Goal: Task Accomplishment & Management: Use online tool/utility

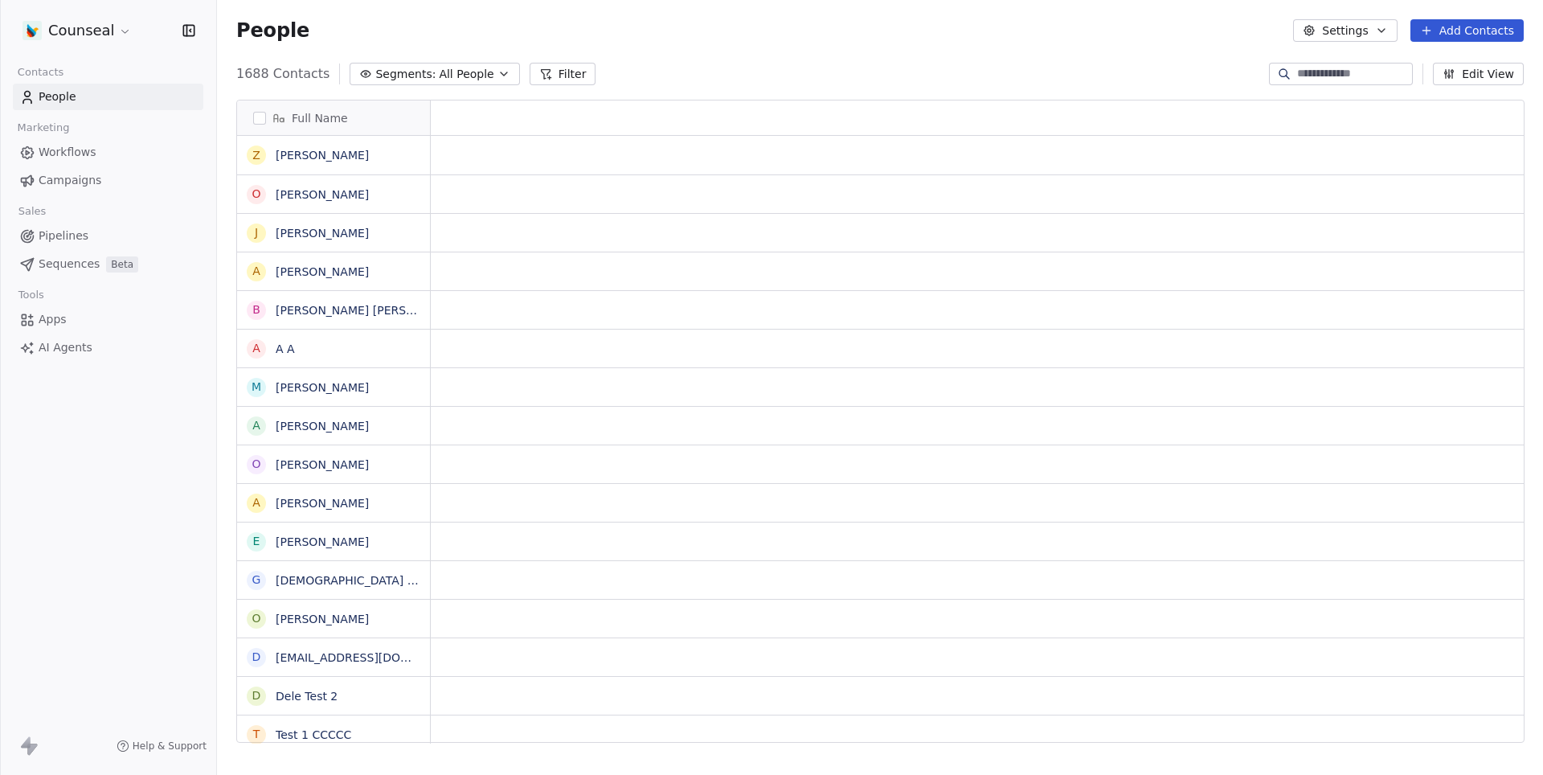
scroll to position [1, 1]
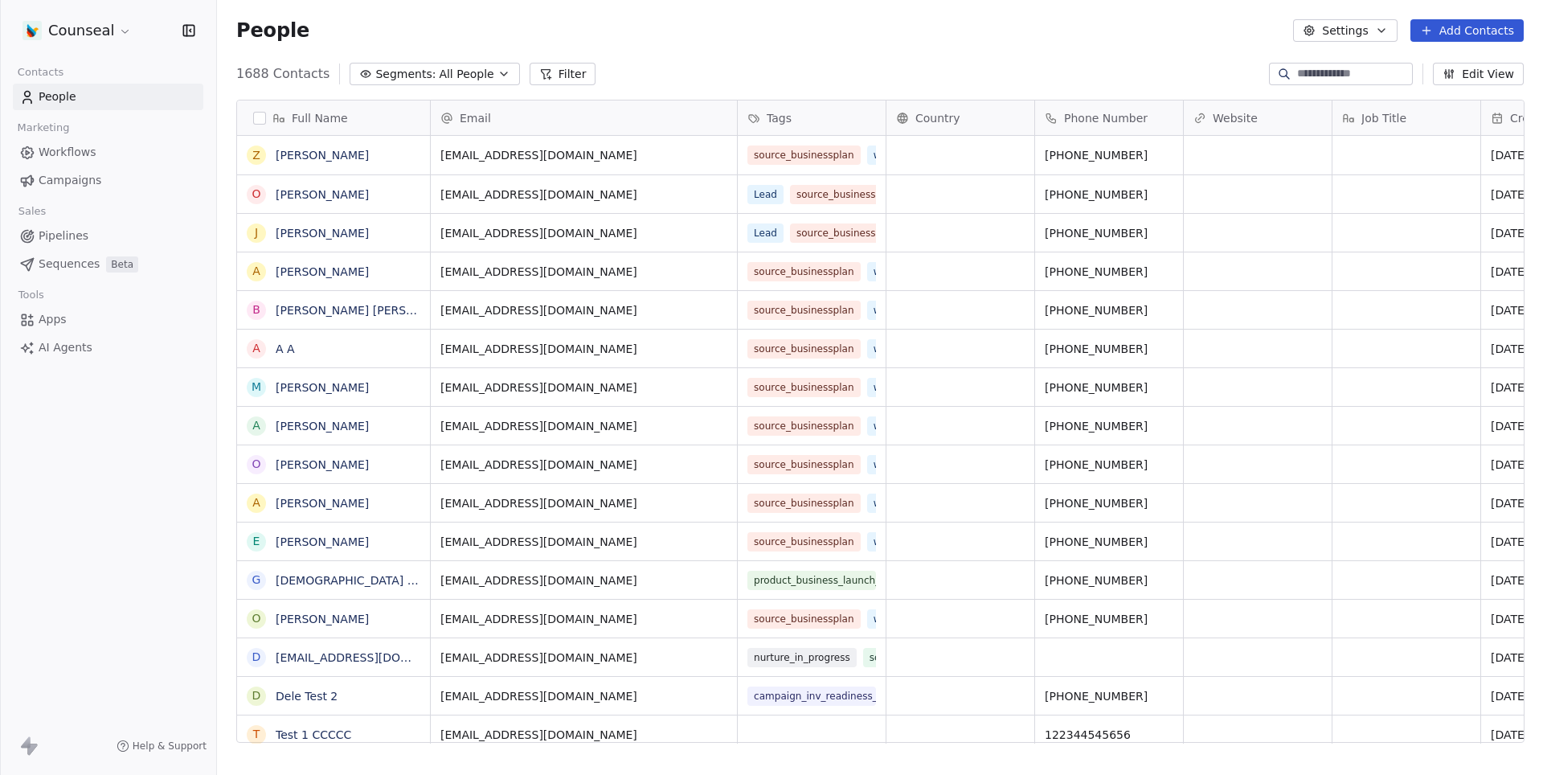
click at [69, 152] on span "Workflows" at bounding box center [68, 152] width 58 height 17
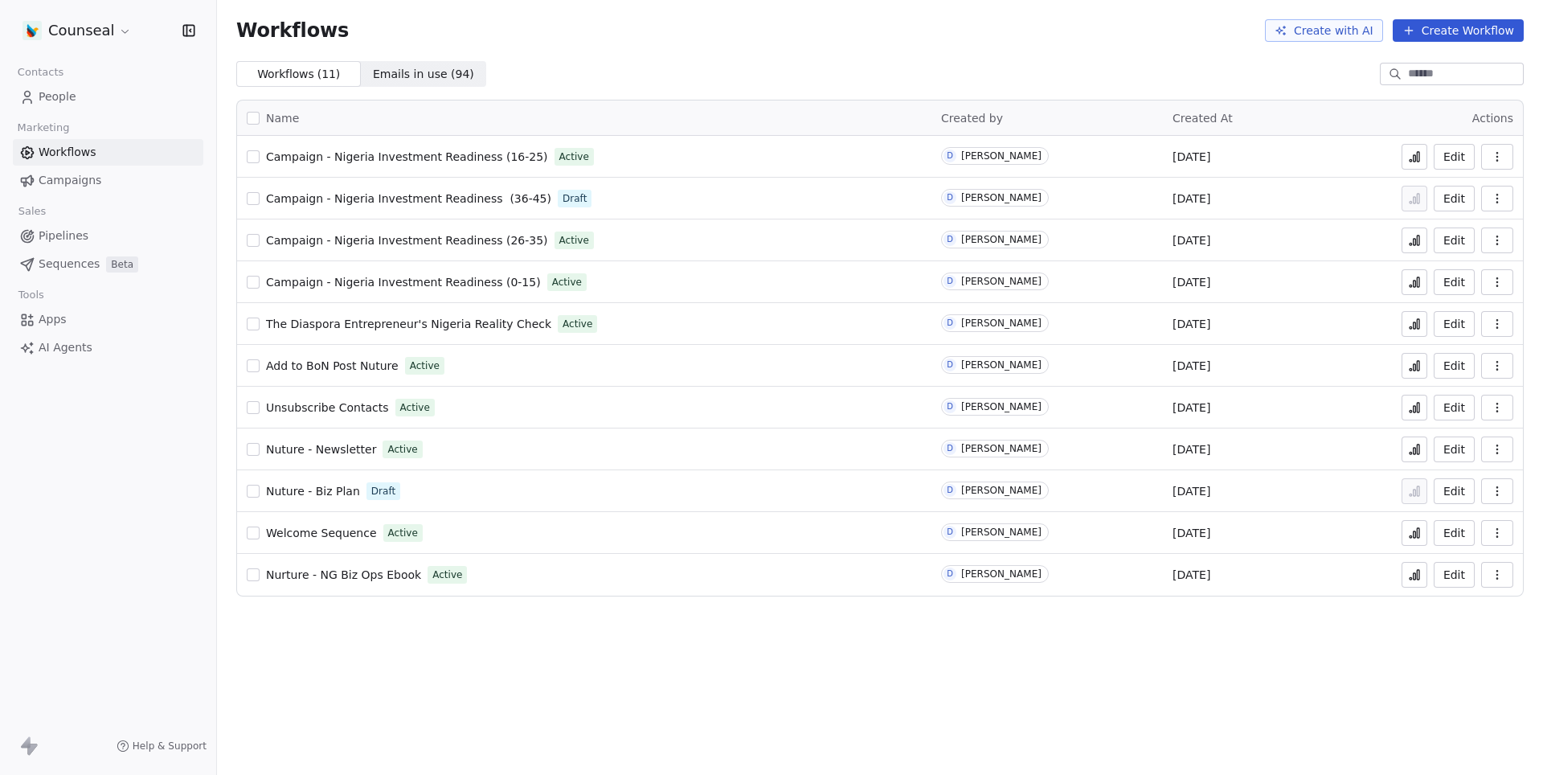
click at [476, 152] on span "Campaign - Nigeria Investment Readiness (16-25)" at bounding box center [407, 156] width 282 height 13
click at [447, 196] on span "Campaign - Nigeria Investment Readiness (36-45)" at bounding box center [408, 198] width 285 height 13
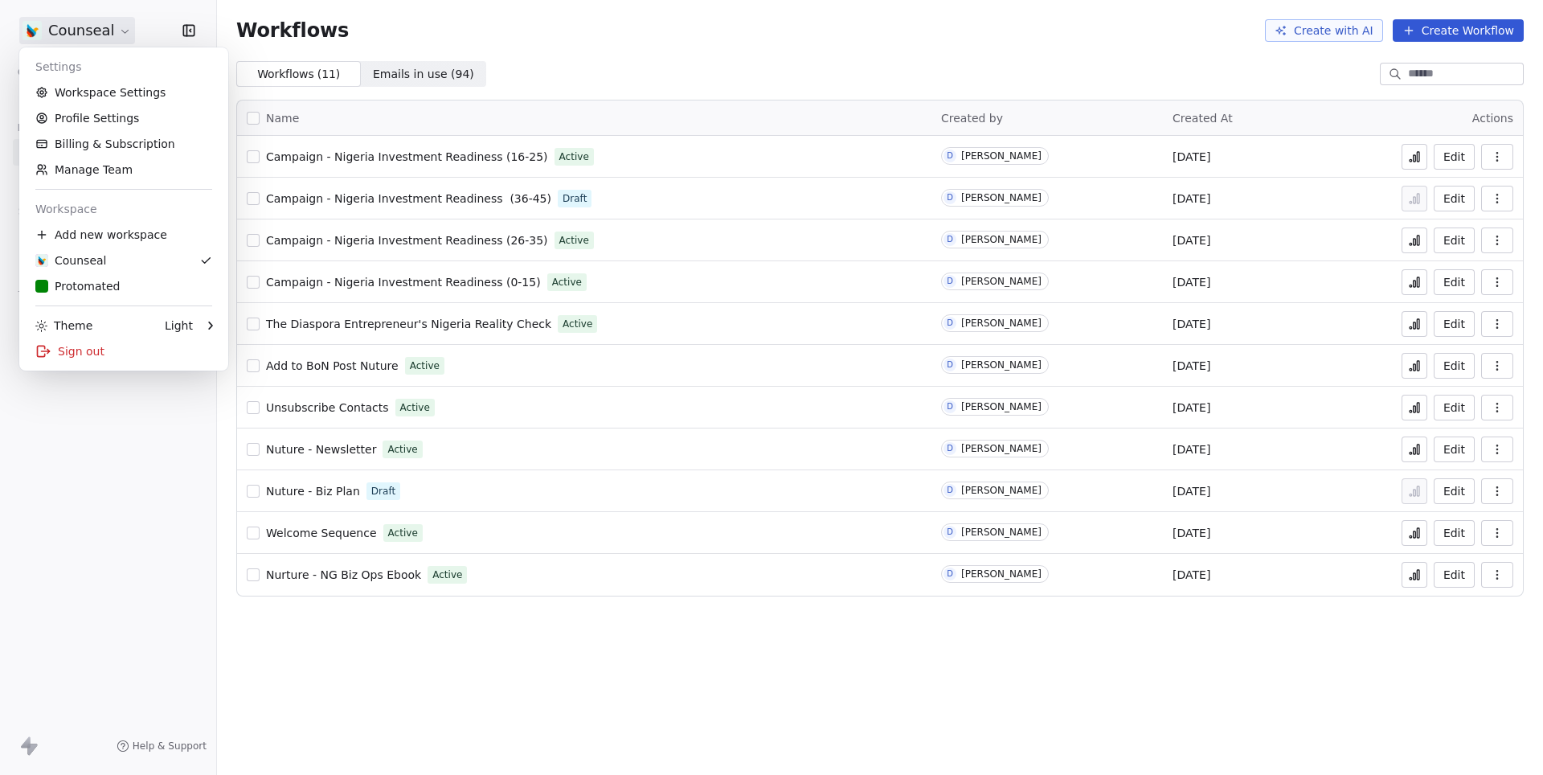
click at [87, 33] on html "Counseal Contacts People Marketing Workflows Campaigns Sales Pipelines Sequence…" at bounding box center [771, 387] width 1543 height 775
click at [79, 286] on div "Protomated" at bounding box center [77, 286] width 84 height 16
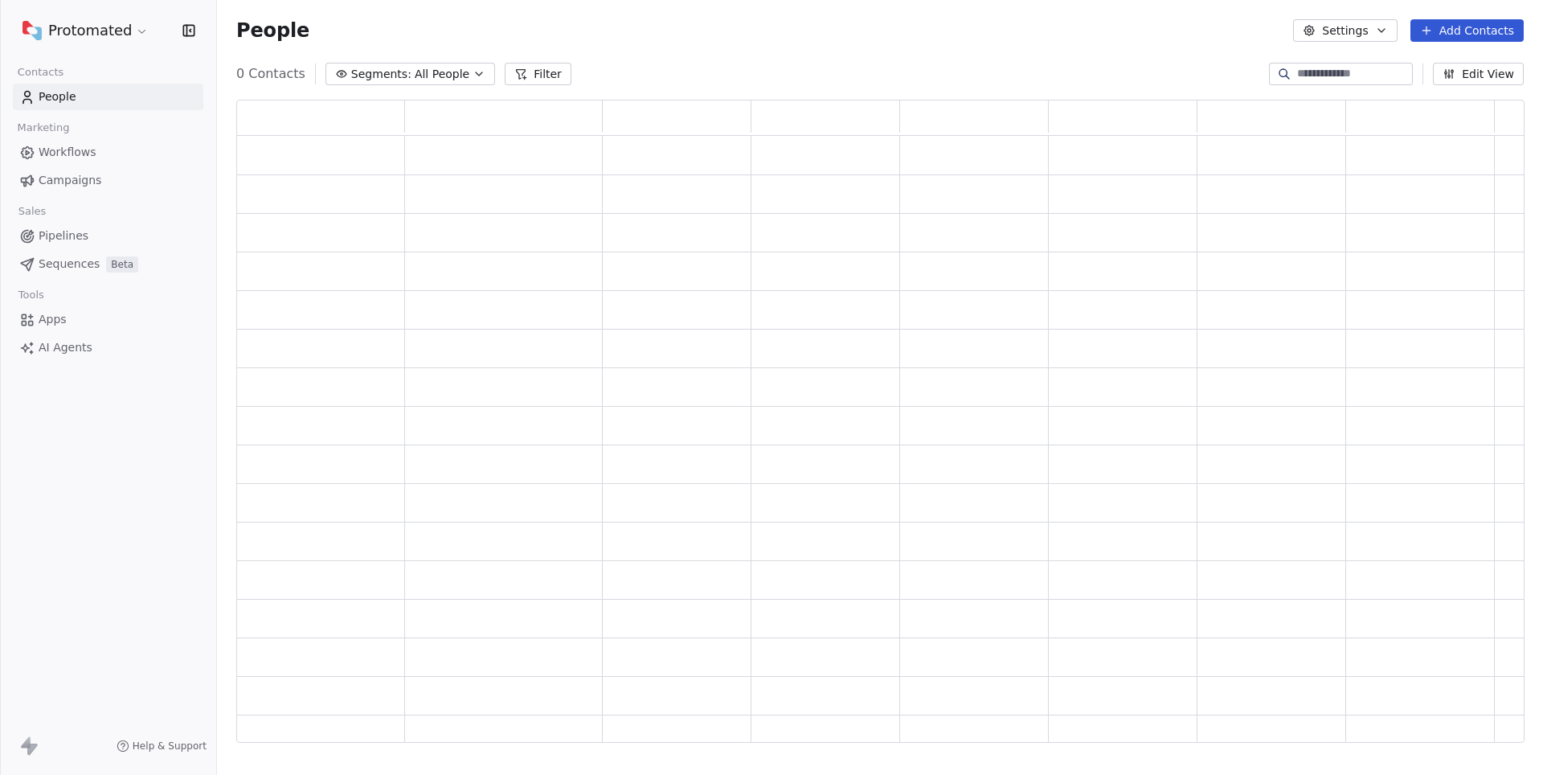
scroll to position [643, 1287]
click at [55, 158] on span "Workflows" at bounding box center [68, 152] width 58 height 17
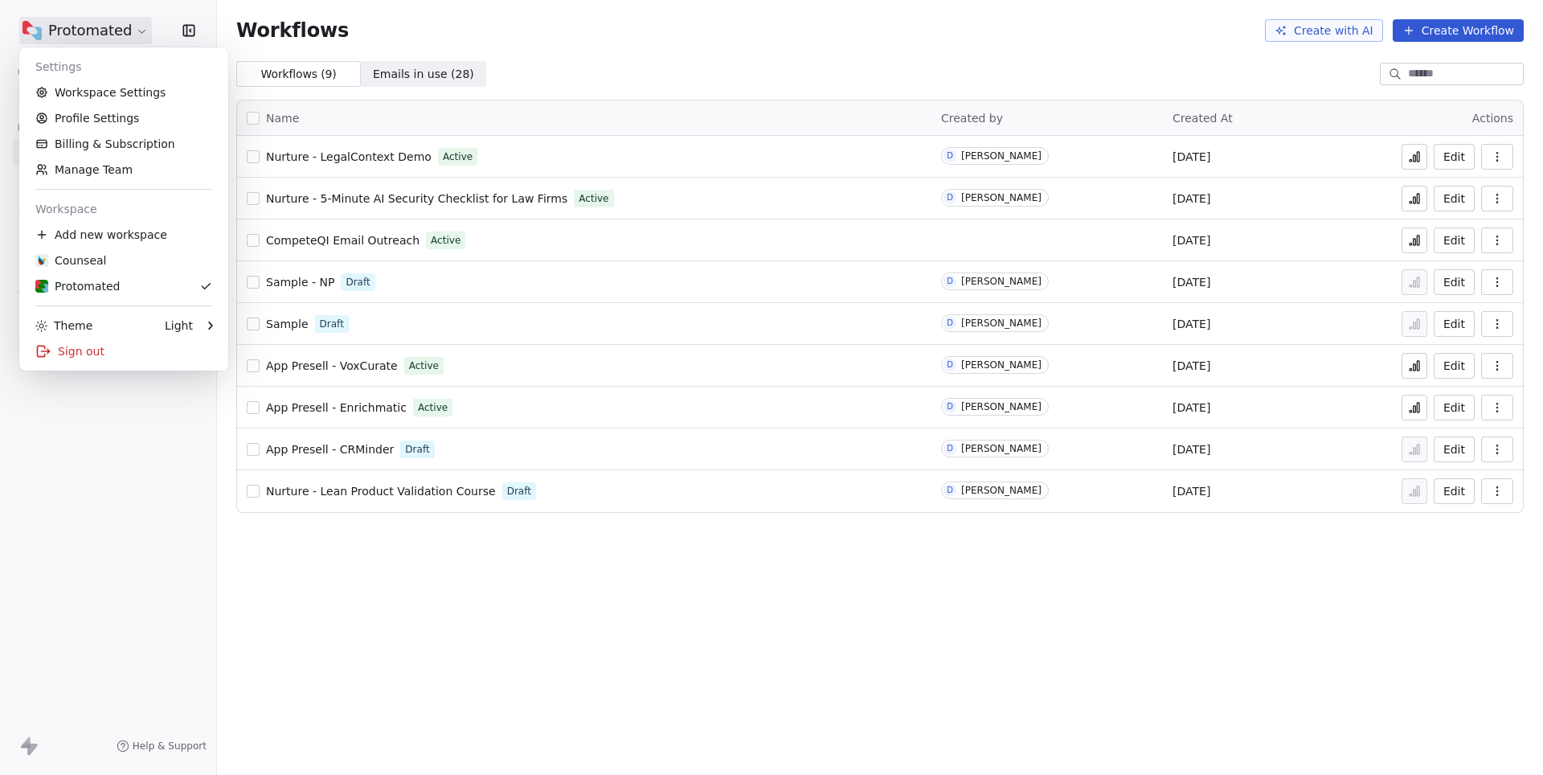
click at [125, 34] on html "Protomated Contacts People Marketing Workflows Campaigns Sales Pipelines Sequen…" at bounding box center [771, 387] width 1543 height 775
click at [90, 252] on div "Counseal" at bounding box center [70, 260] width 71 height 16
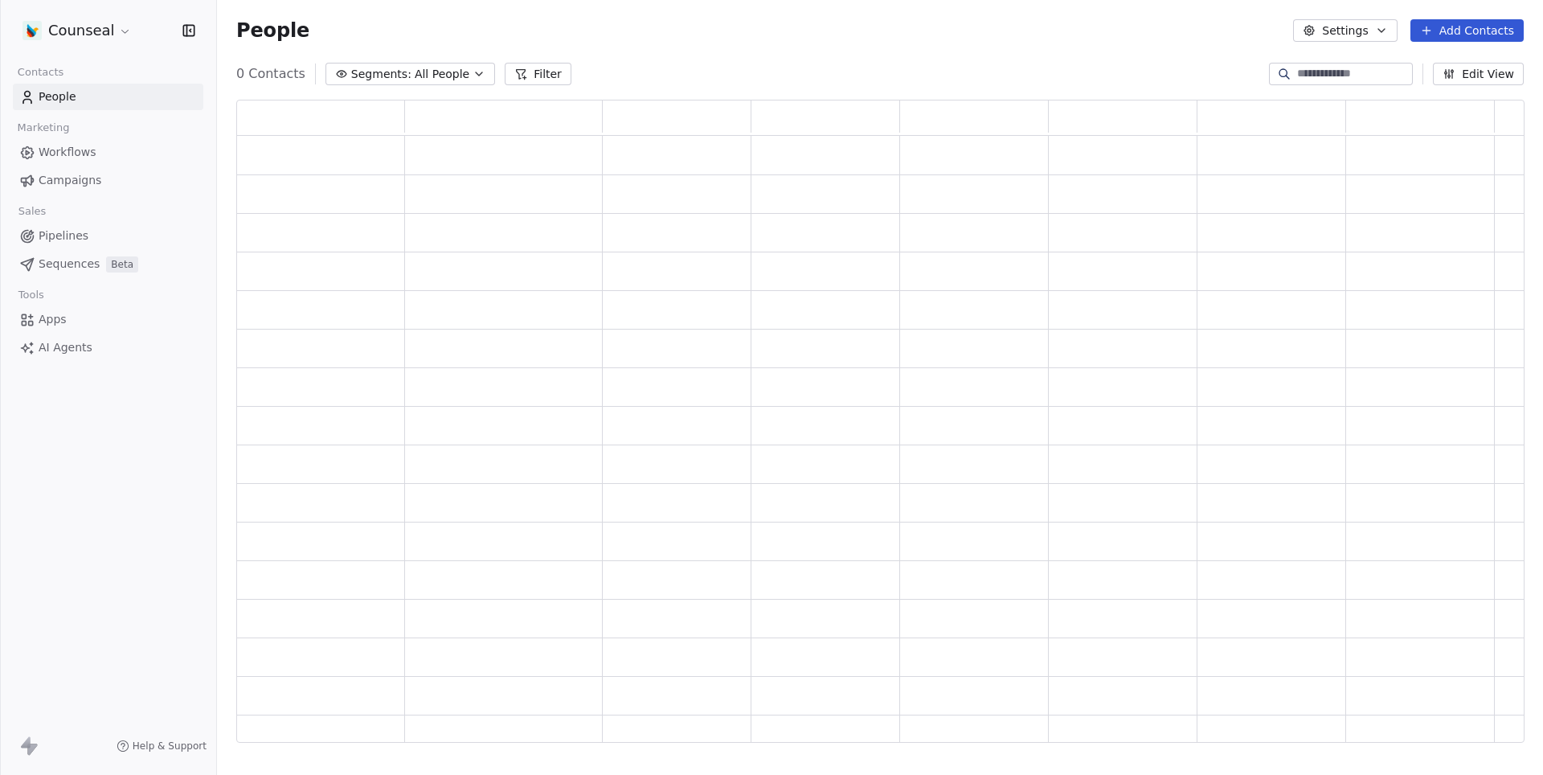
scroll to position [643, 1287]
click at [63, 145] on span "Workflows" at bounding box center [68, 152] width 58 height 17
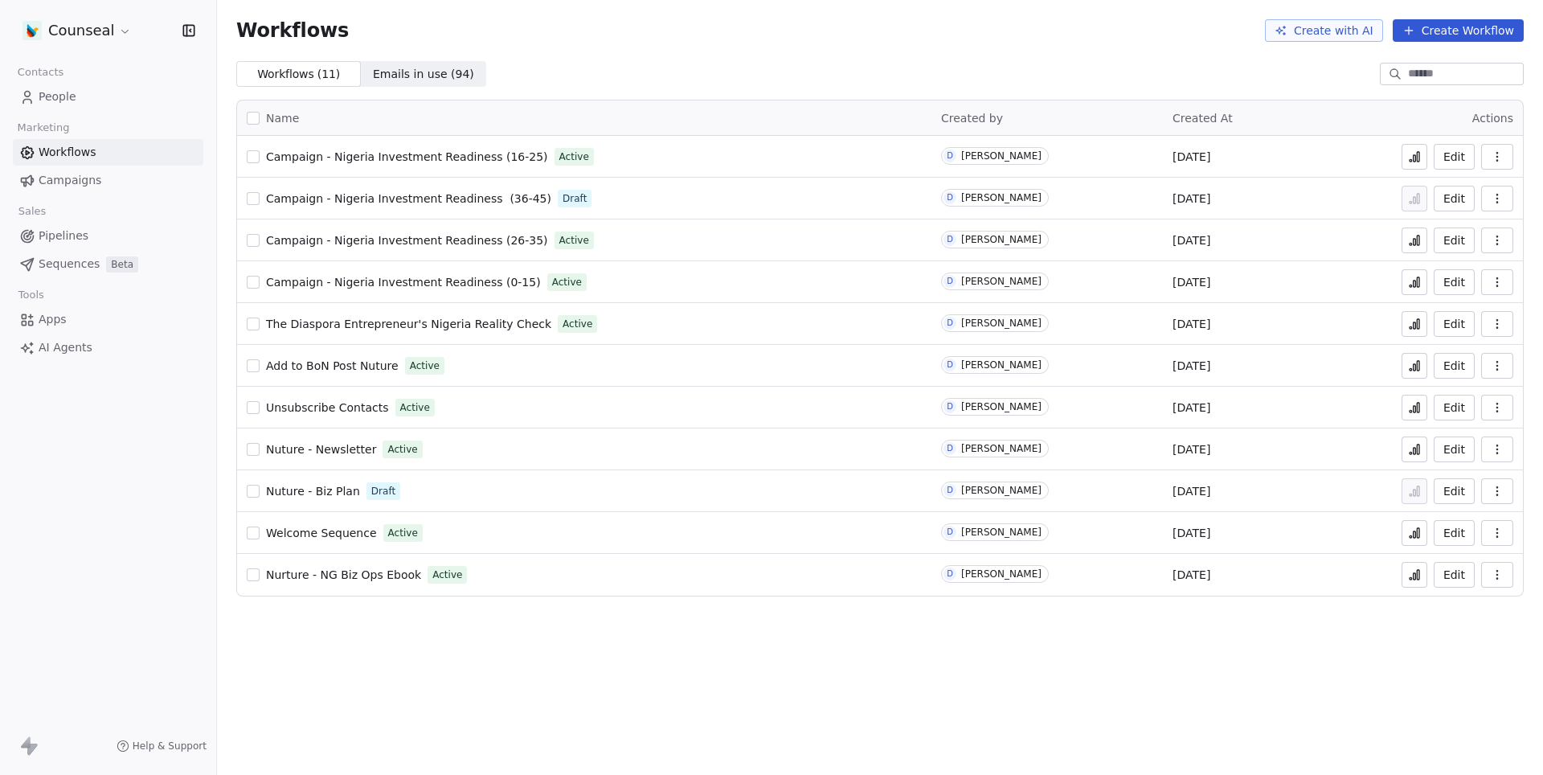
click at [450, 161] on span "Campaign - Nigeria Investment Readiness (16-25)" at bounding box center [407, 156] width 282 height 13
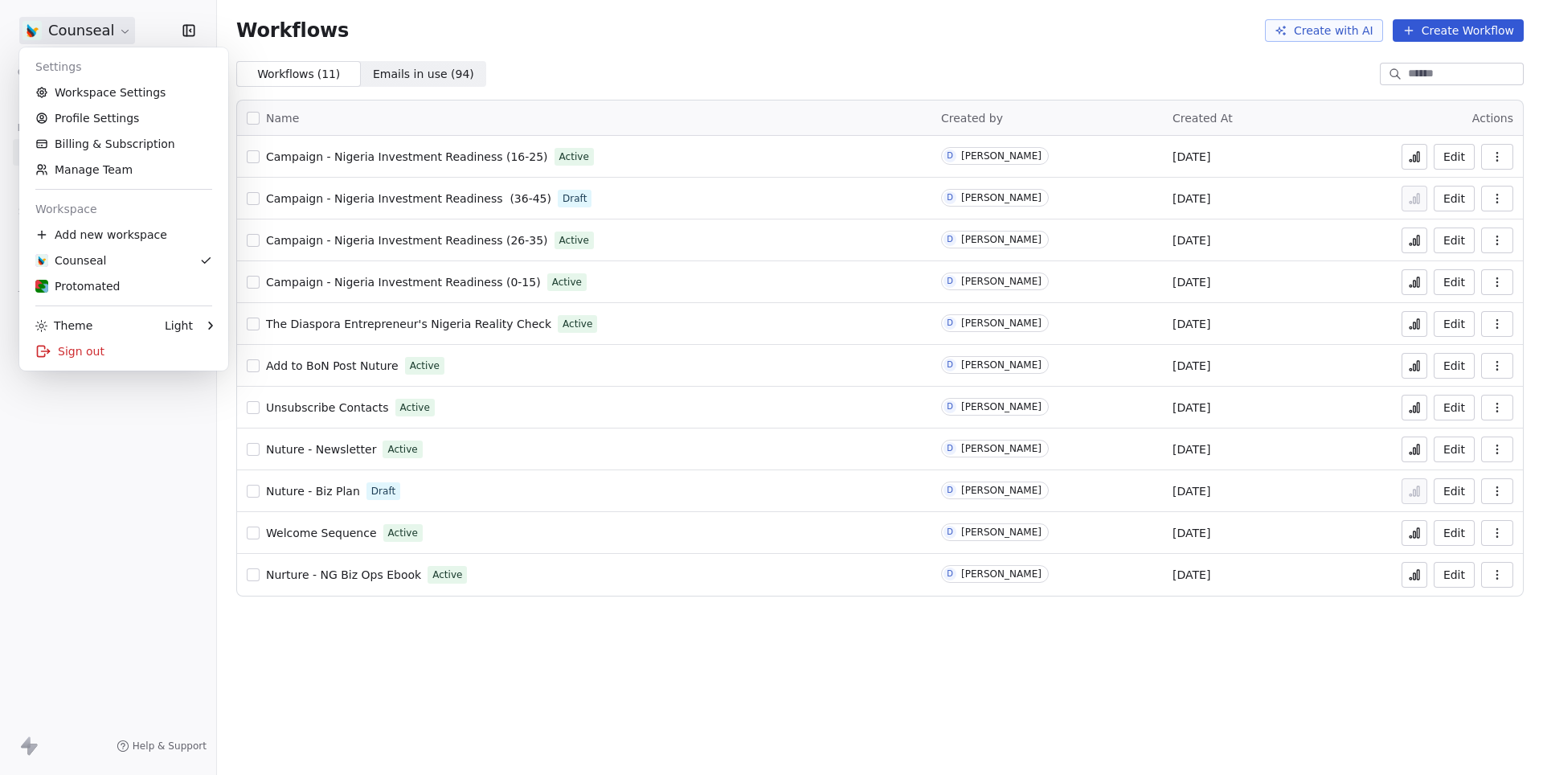
click at [114, 39] on html "Counseal Contacts People Marketing Workflows Campaigns Sales Pipelines Sequence…" at bounding box center [771, 387] width 1543 height 775
click at [68, 352] on div "Sign out" at bounding box center [124, 351] width 196 height 26
